Goal: Information Seeking & Learning: Learn about a topic

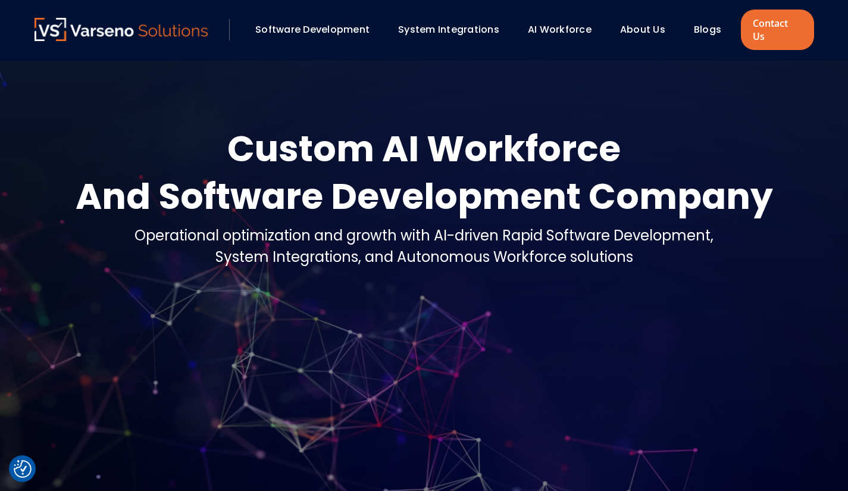
scroll to position [27, 0]
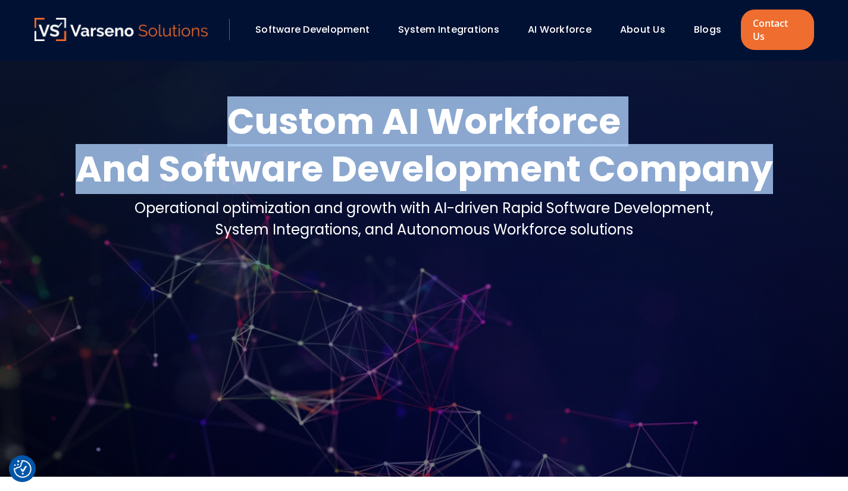
drag, startPoint x: 234, startPoint y: 102, endPoint x: 759, endPoint y: 146, distance: 527.6
click at [759, 146] on div "Custom AI Workforce And Software Development Company" at bounding box center [424, 145] width 697 height 95
copy div "Custom AI Workforce And Software Development Company"
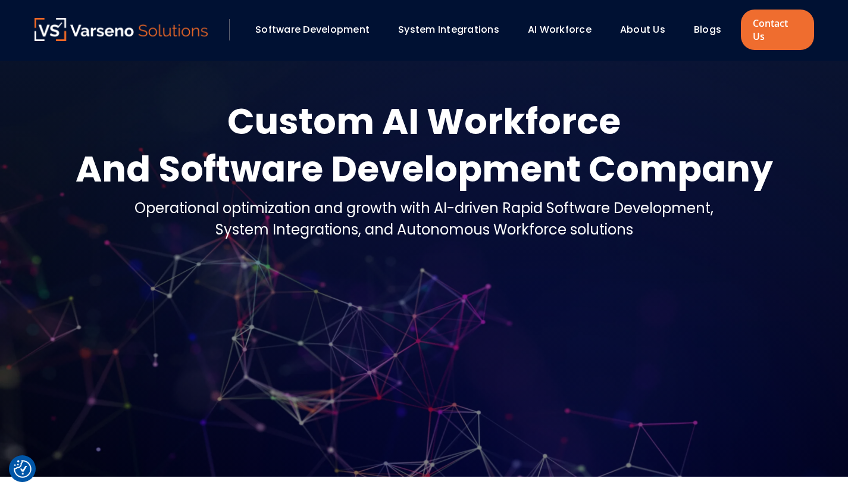
click at [259, 252] on div "Custom AI Workforce And Software Development Company Operational optimization a…" at bounding box center [424, 192] width 803 height 189
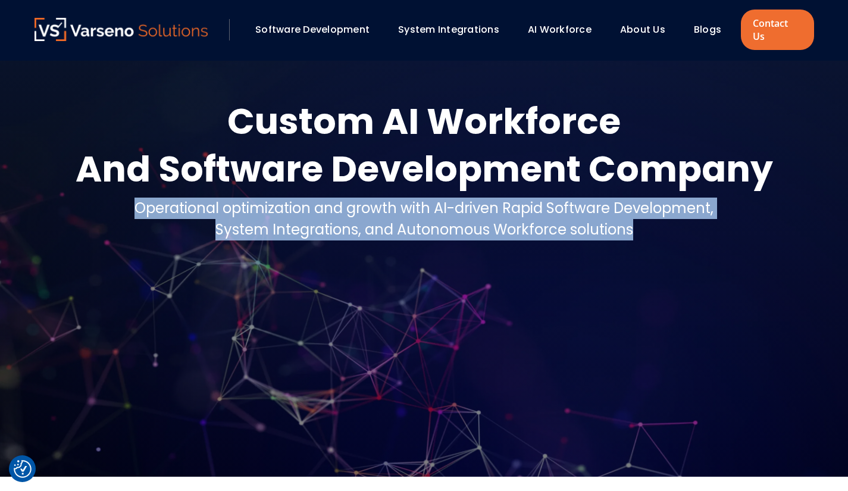
drag, startPoint x: 136, startPoint y: 194, endPoint x: 631, endPoint y: 221, distance: 495.5
click at [631, 221] on div "Operational optimization and growth with AI-driven Rapid Software Development, …" at bounding box center [423, 218] width 579 height 43
copy div "Operational optimization and growth with AI-driven Rapid Software Development, …"
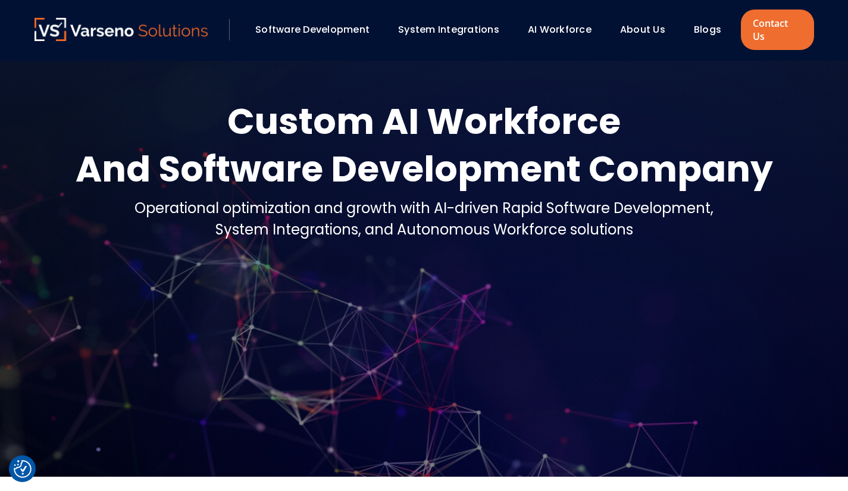
click at [410, 331] on div at bounding box center [424, 254] width 848 height 443
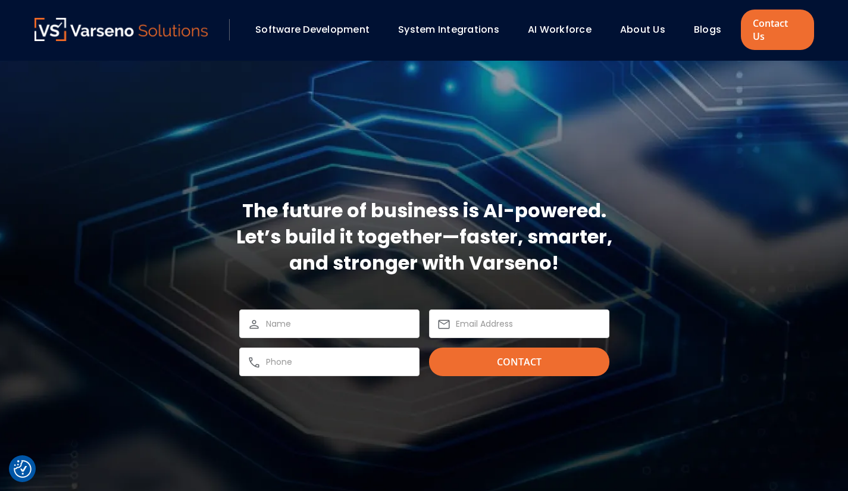
scroll to position [3551, 0]
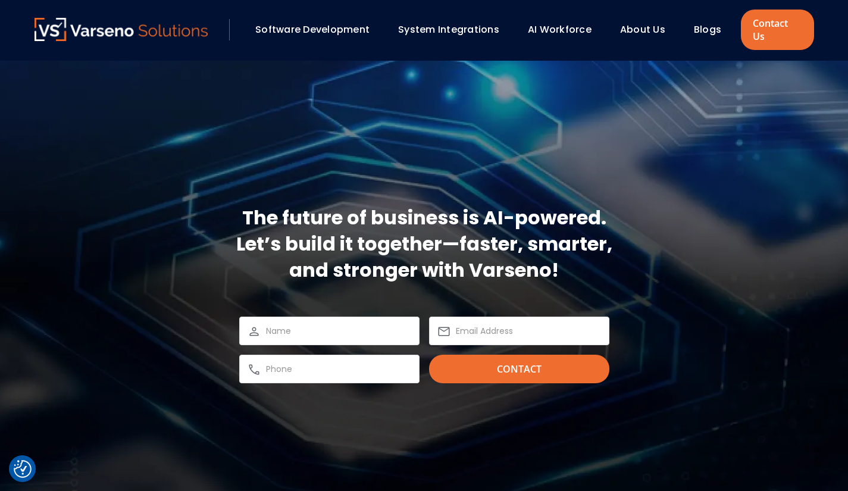
click at [334, 23] on link "Software Development" at bounding box center [312, 30] width 114 height 14
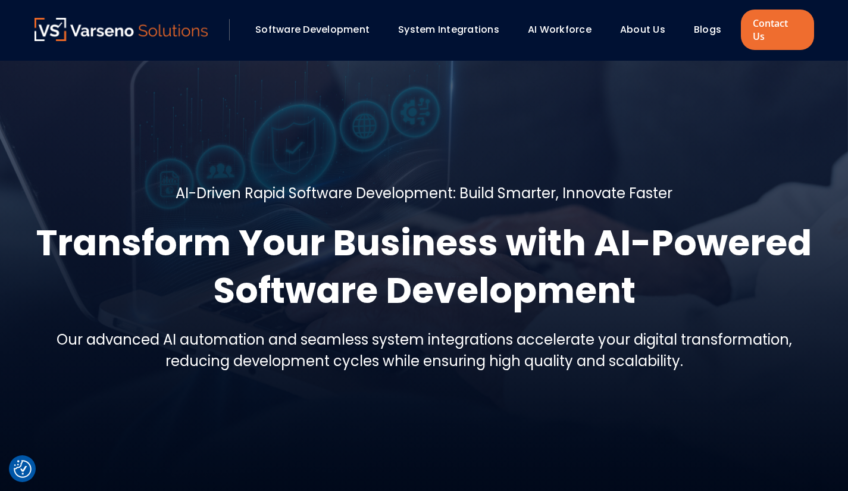
click at [553, 23] on link "AI Workforce" at bounding box center [560, 30] width 64 height 14
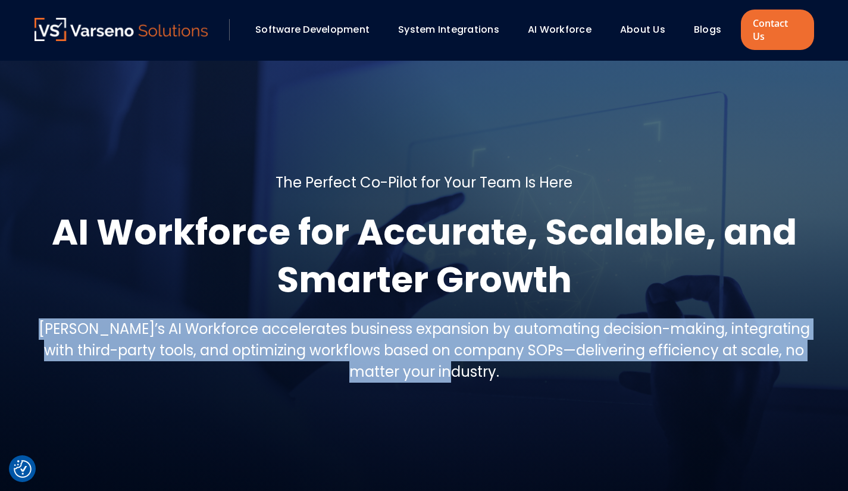
drag, startPoint x: 52, startPoint y: 315, endPoint x: 495, endPoint y: 360, distance: 445.4
click at [495, 360] on h5 "Varseno’s AI Workforce accelerates business expansion by automating decision-ma…" at bounding box center [423, 350] width 779 height 64
copy h5 "Varseno’s AI Workforce accelerates business expansion by automating decision-ma…"
click at [435, 208] on h1 "AI Workforce for Accurate, Scalable, and Smarter Growth" at bounding box center [423, 255] width 779 height 95
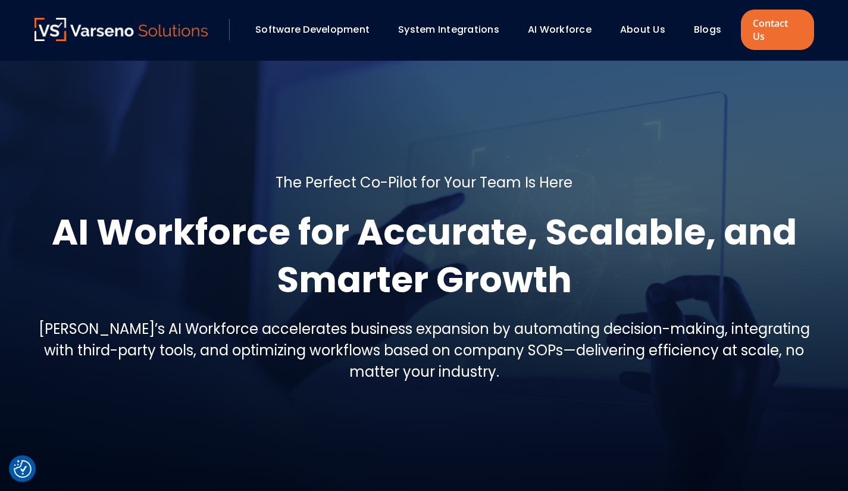
click at [332, 30] on div "Software Development" at bounding box center [312, 30] width 114 height 14
click at [324, 26] on link "Software Development" at bounding box center [312, 30] width 114 height 14
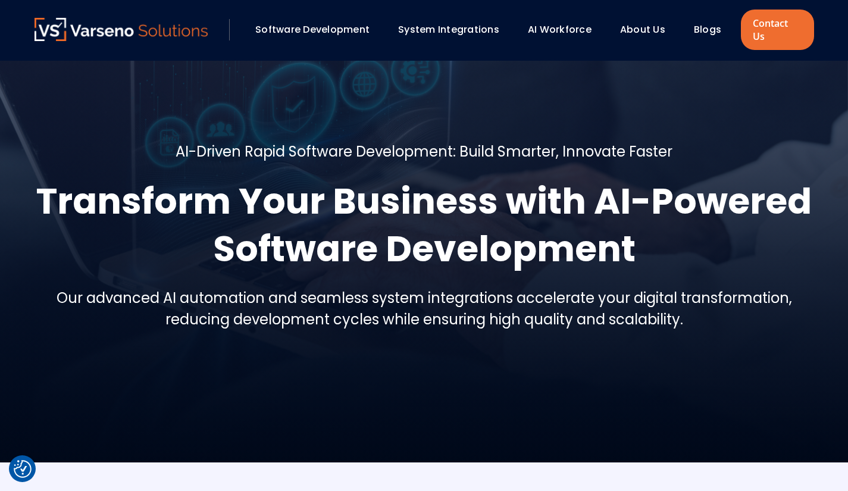
scroll to position [57, 0]
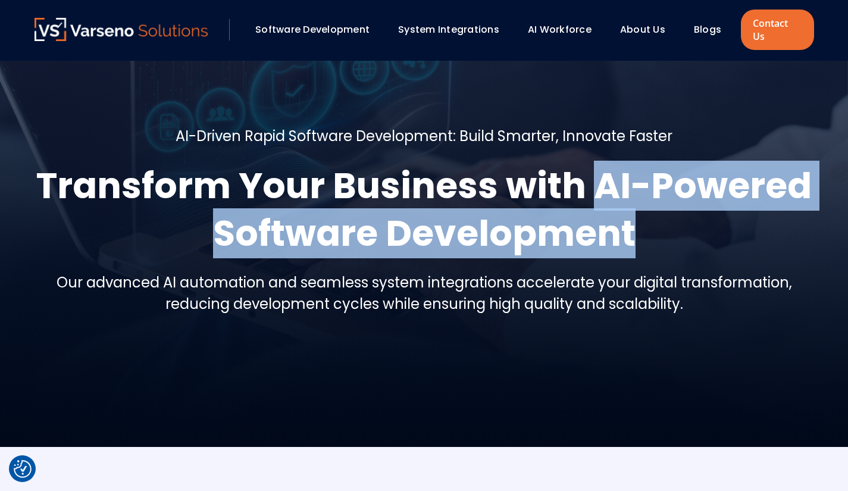
drag, startPoint x: 596, startPoint y: 168, endPoint x: 636, endPoint y: 222, distance: 67.6
click at [636, 222] on h1 "Transform Your Business with AI-Powered Software Development" at bounding box center [423, 209] width 779 height 95
copy h1 "AI-Powered Software Development"
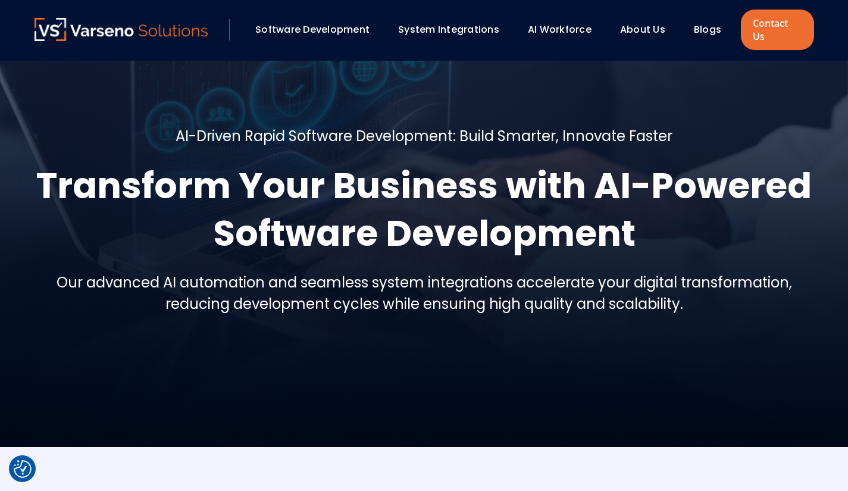
click at [429, 344] on div at bounding box center [424, 225] width 848 height 443
click at [92, 21] on img at bounding box center [121, 29] width 174 height 23
